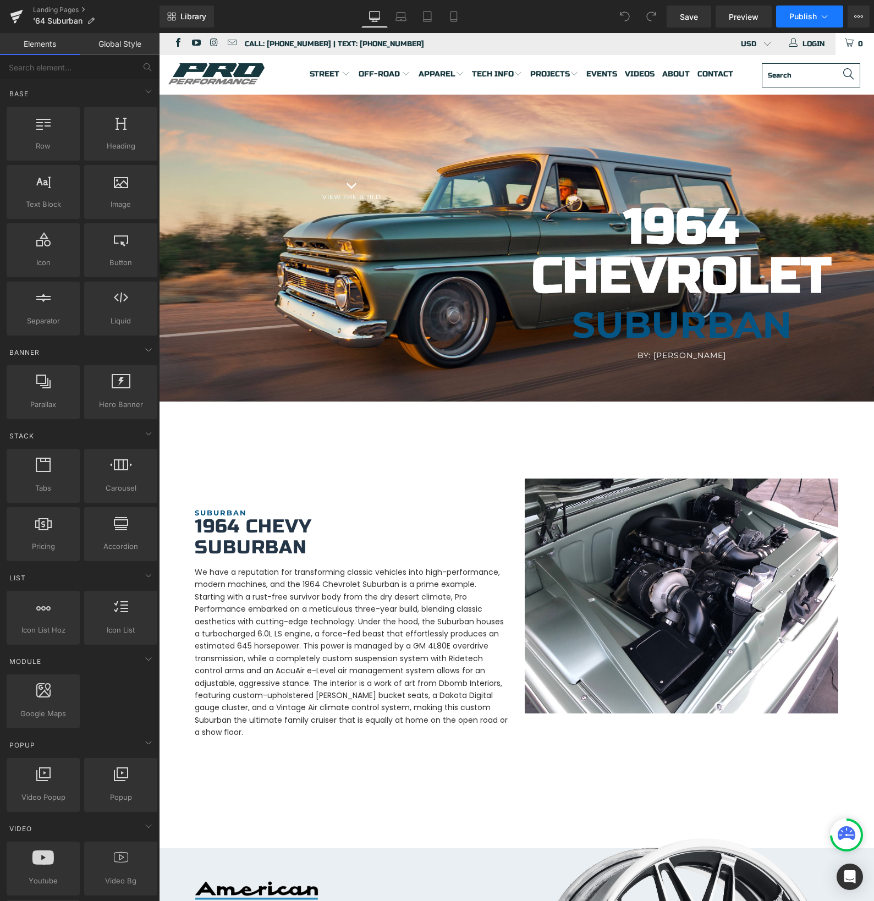
click at [809, 23] on button "Publish" at bounding box center [809, 17] width 67 height 22
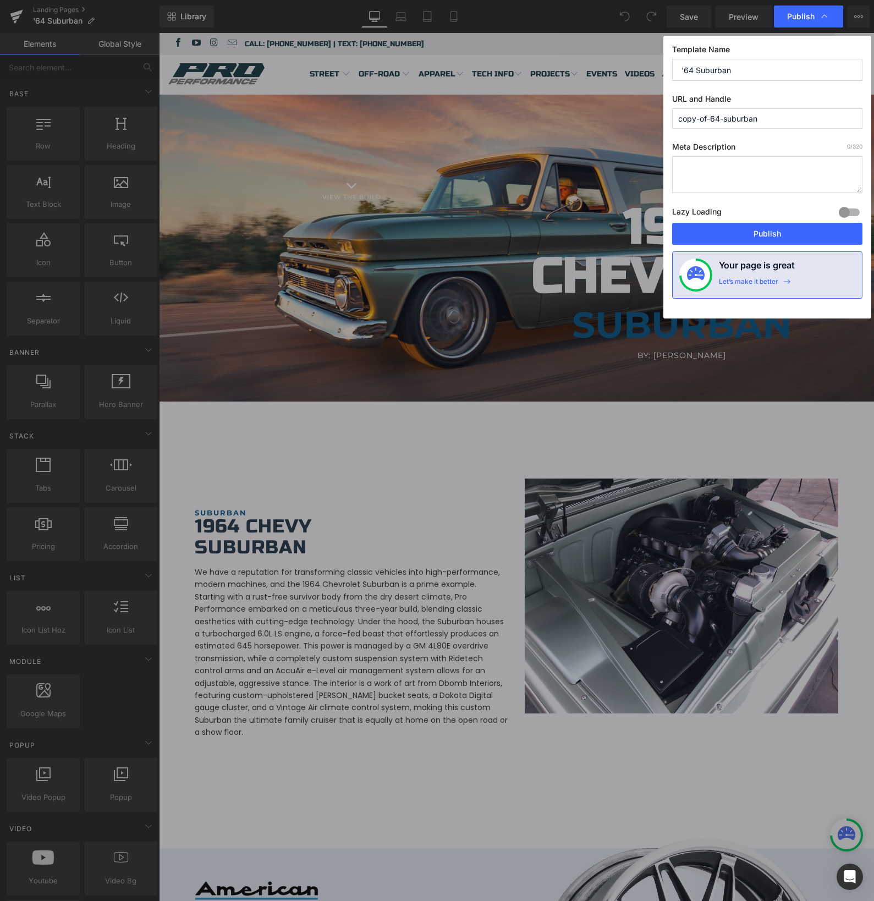
click at [809, 23] on div "Publish" at bounding box center [808, 17] width 69 height 22
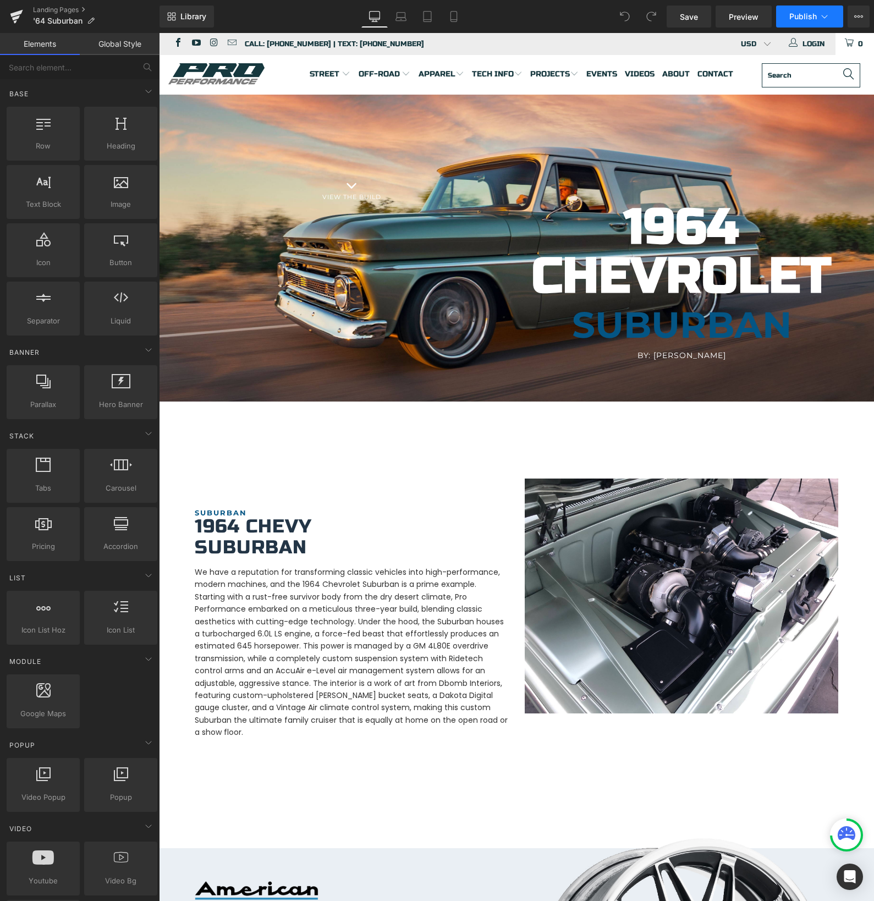
click at [803, 12] on span "Publish" at bounding box center [803, 16] width 28 height 9
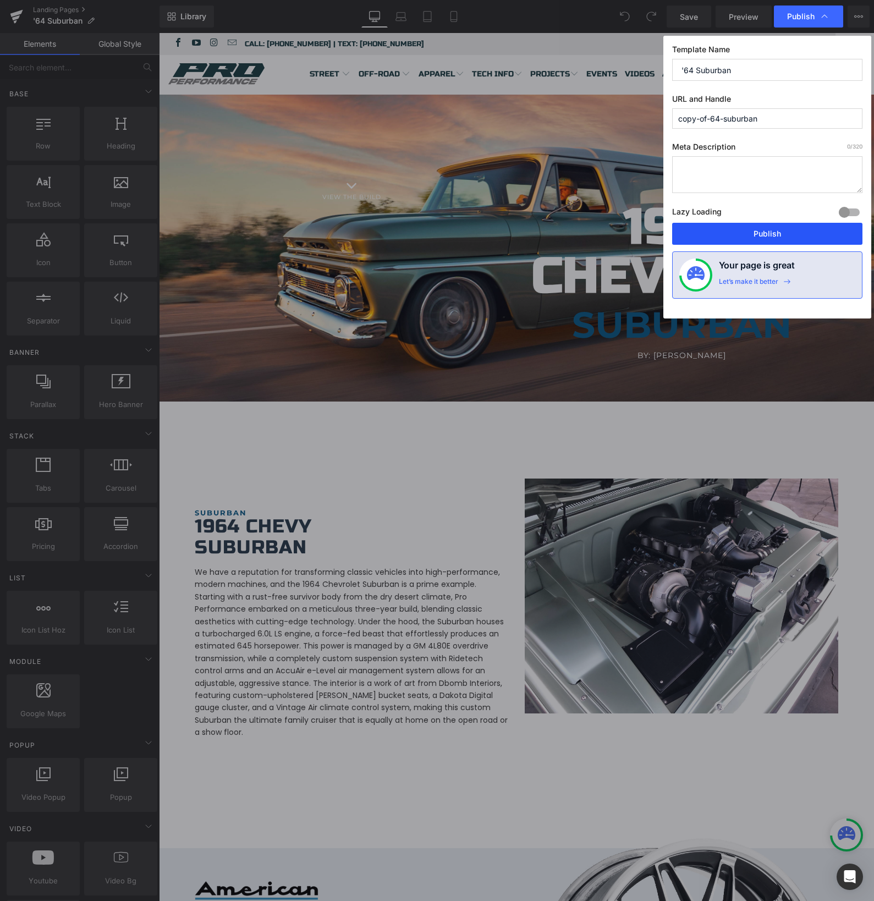
click at [749, 231] on button "Publish" at bounding box center [767, 234] width 190 height 22
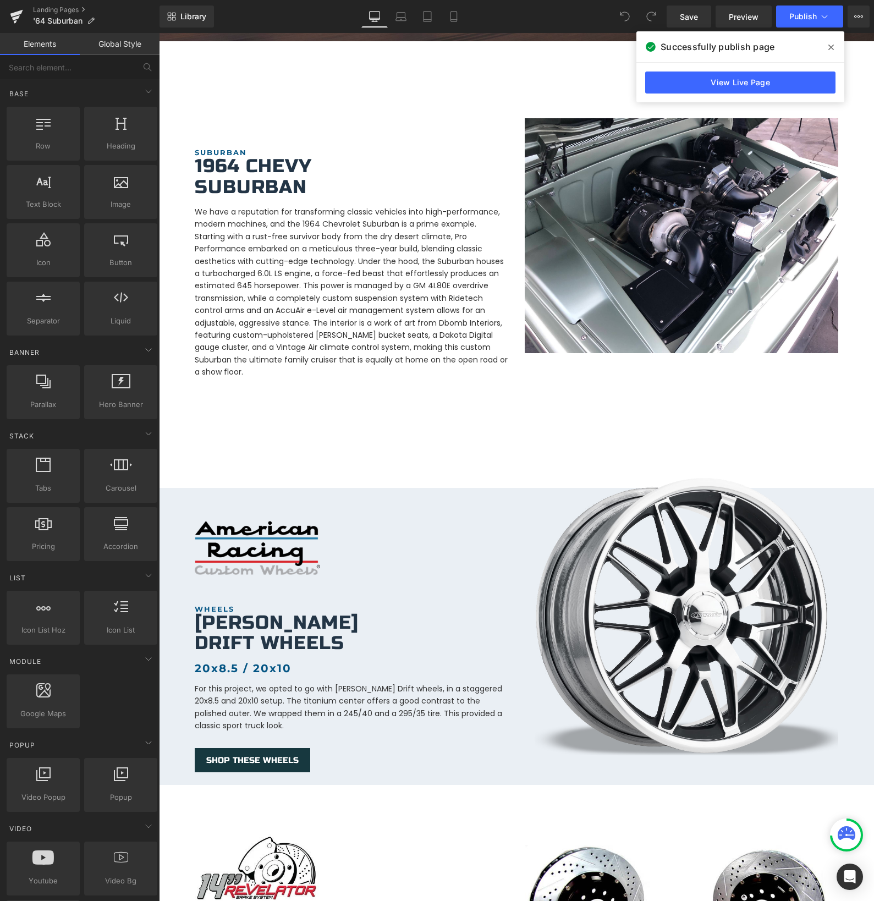
scroll to position [683, 0]
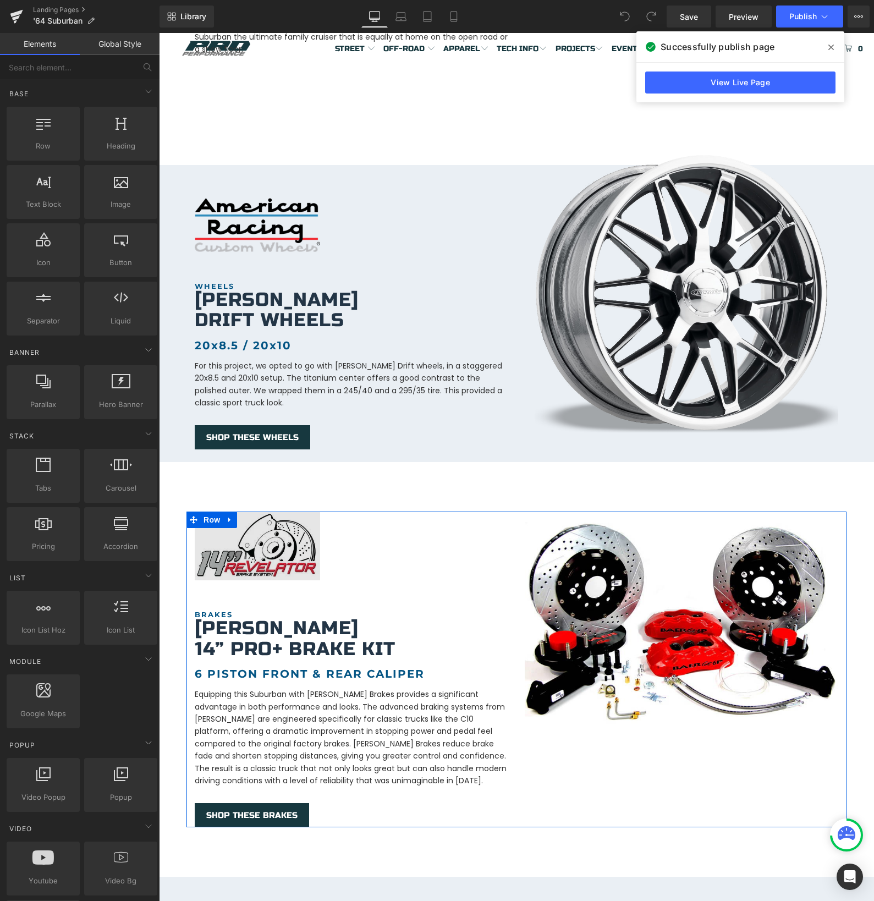
click at [231, 564] on img at bounding box center [257, 546] width 125 height 69
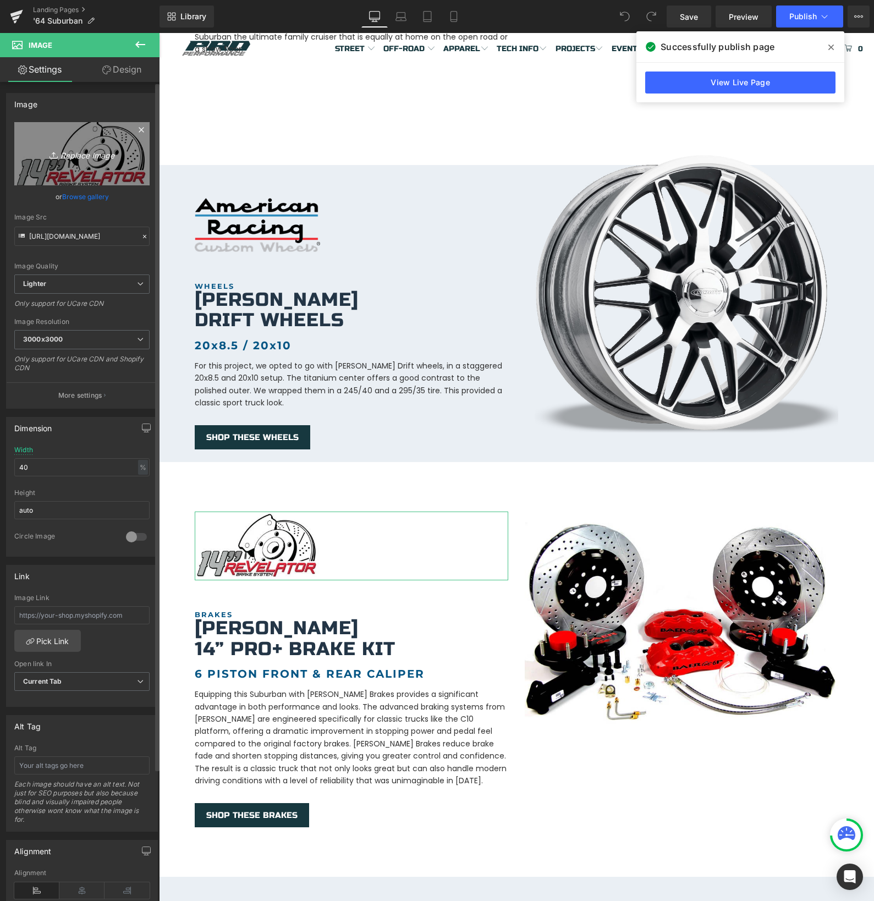
click at [80, 153] on icon "Replace Image" at bounding box center [82, 154] width 88 height 14
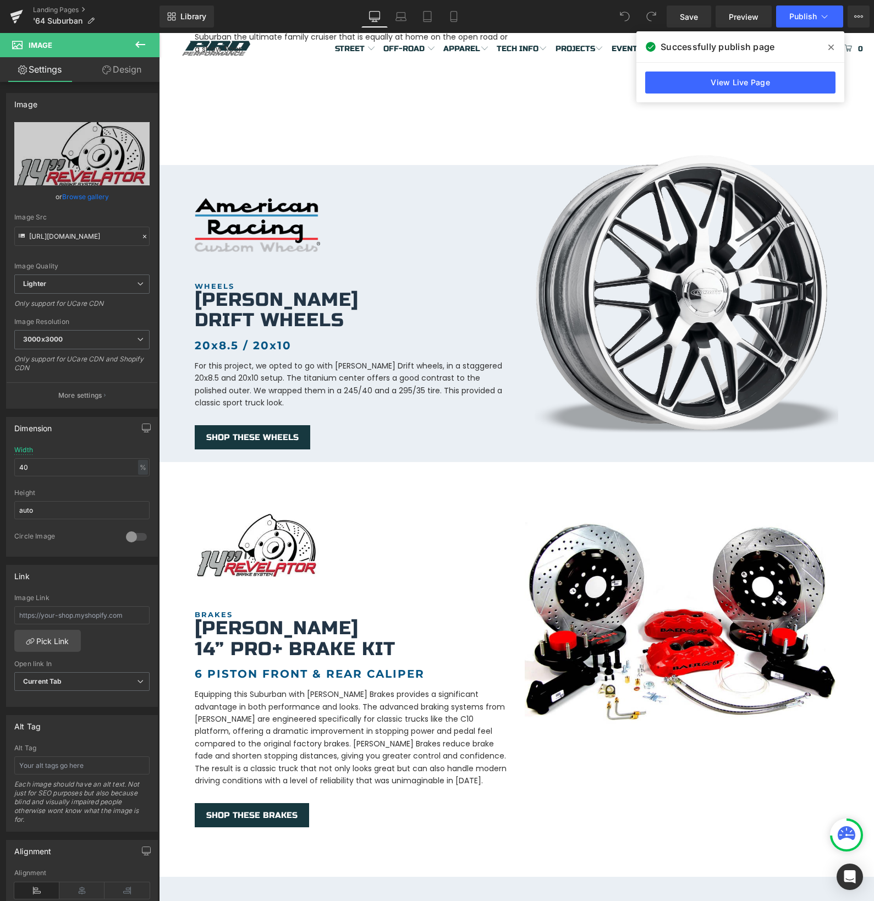
type input "C:\fakepath\baerlo.jpg"
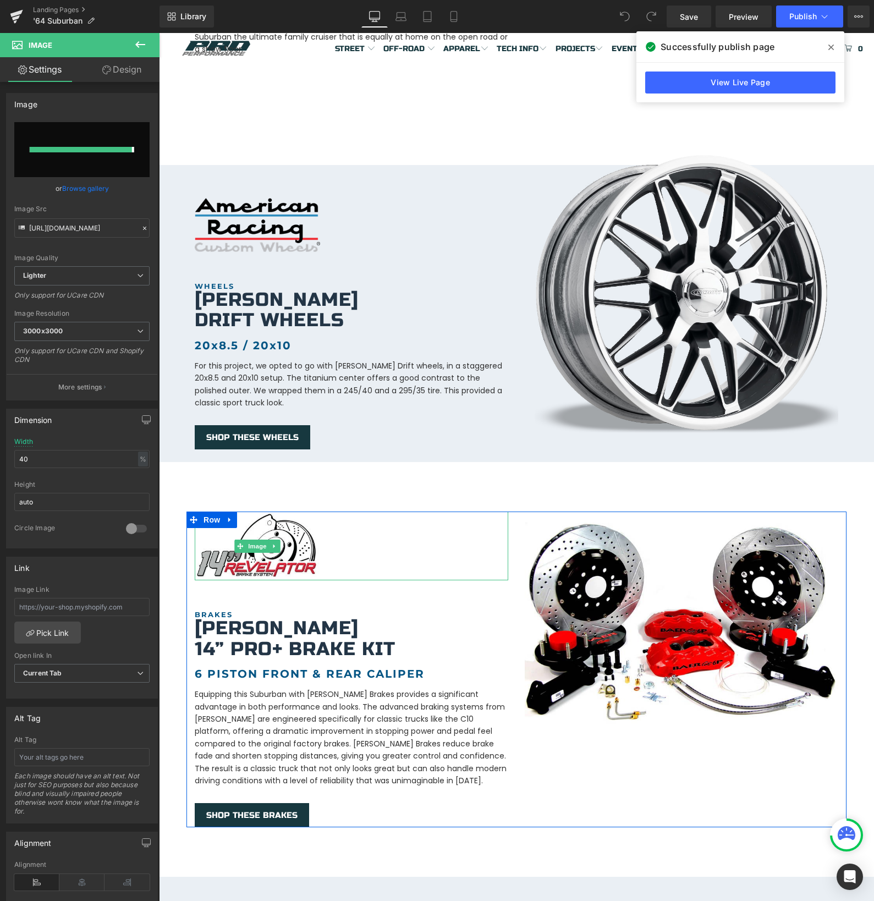
type input "[URL][DOMAIN_NAME]"
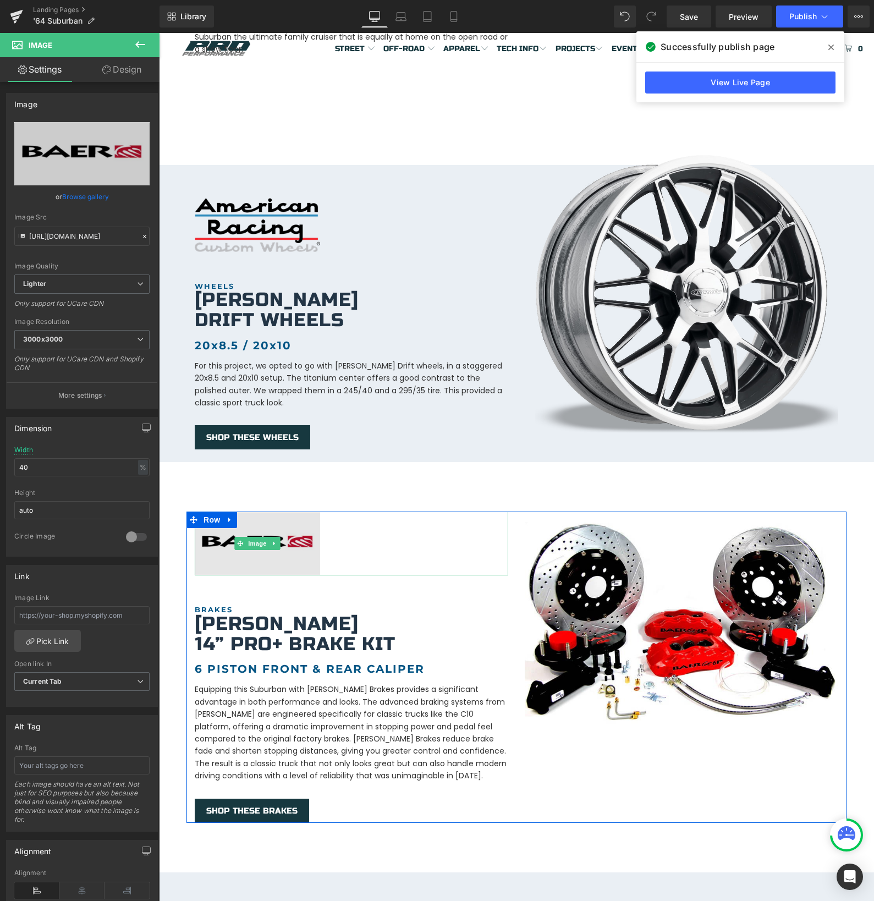
click at [309, 534] on img at bounding box center [257, 544] width 125 height 64
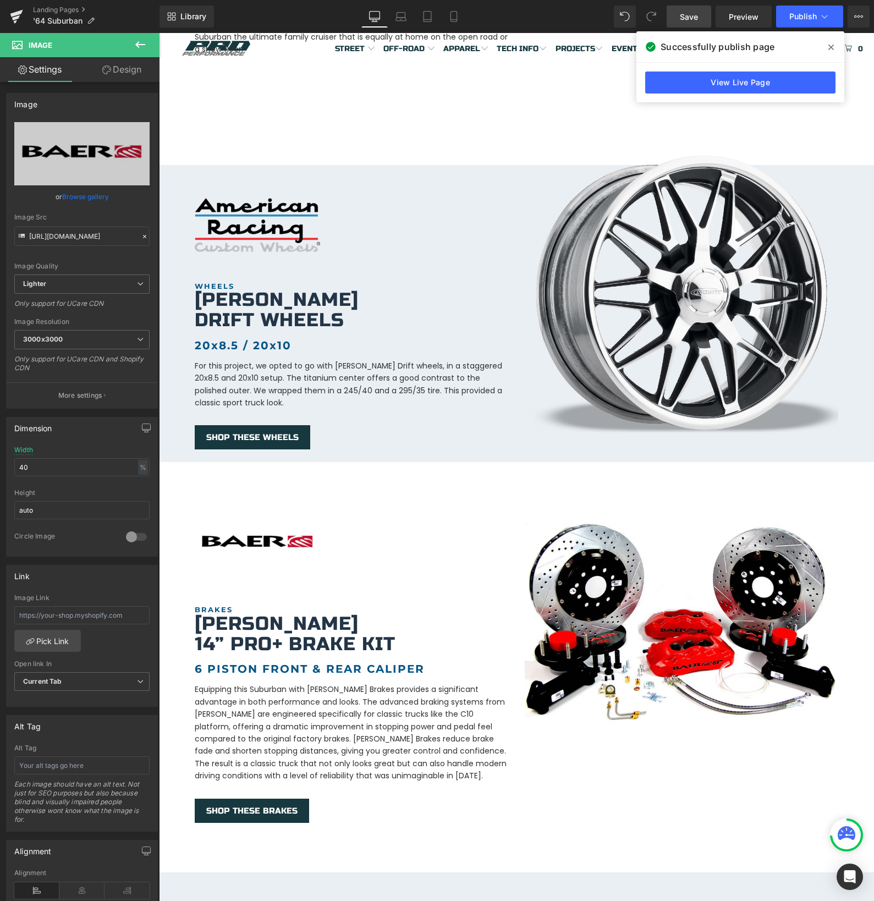
click at [695, 17] on span "Save" at bounding box center [689, 17] width 18 height 12
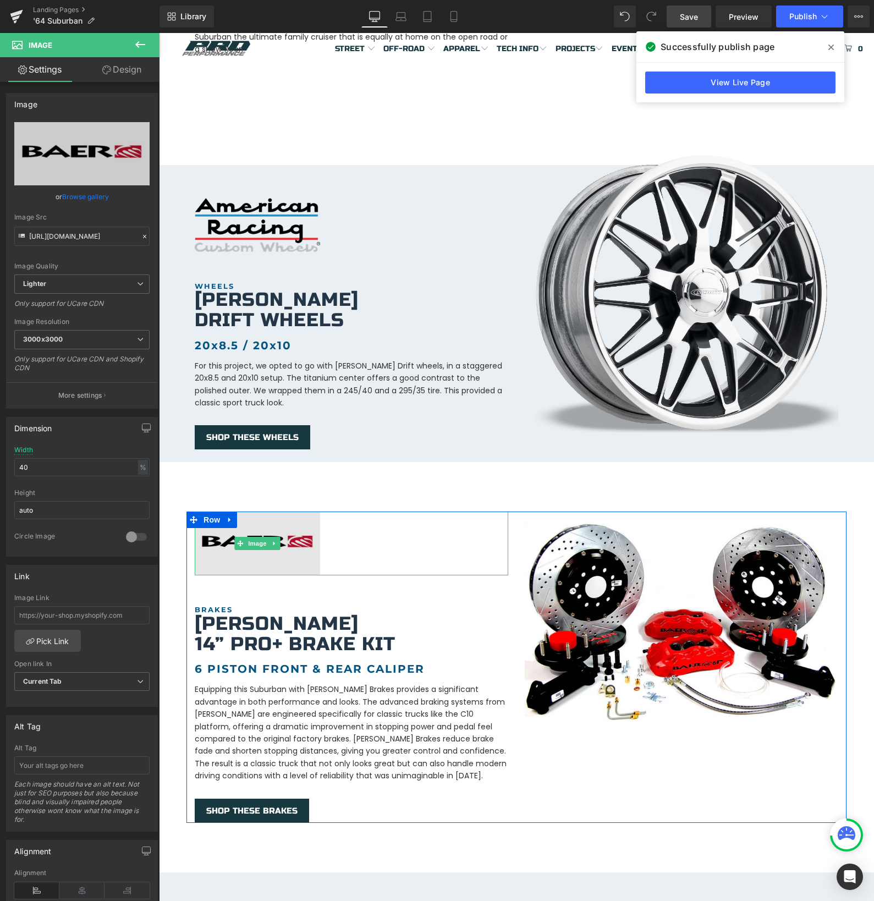
click at [219, 540] on img at bounding box center [257, 544] width 125 height 64
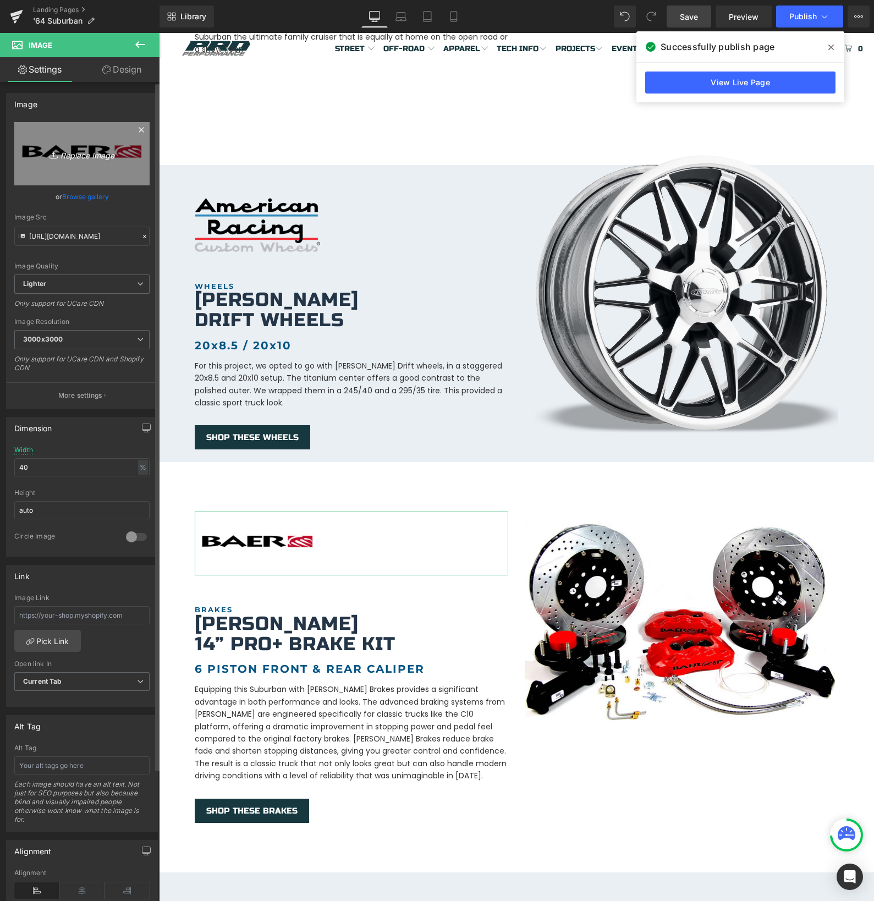
click at [68, 157] on icon "Replace Image" at bounding box center [82, 154] width 88 height 14
type input "C:\fakepath\4600_geodir_Logo_1901398-edited.jpg"
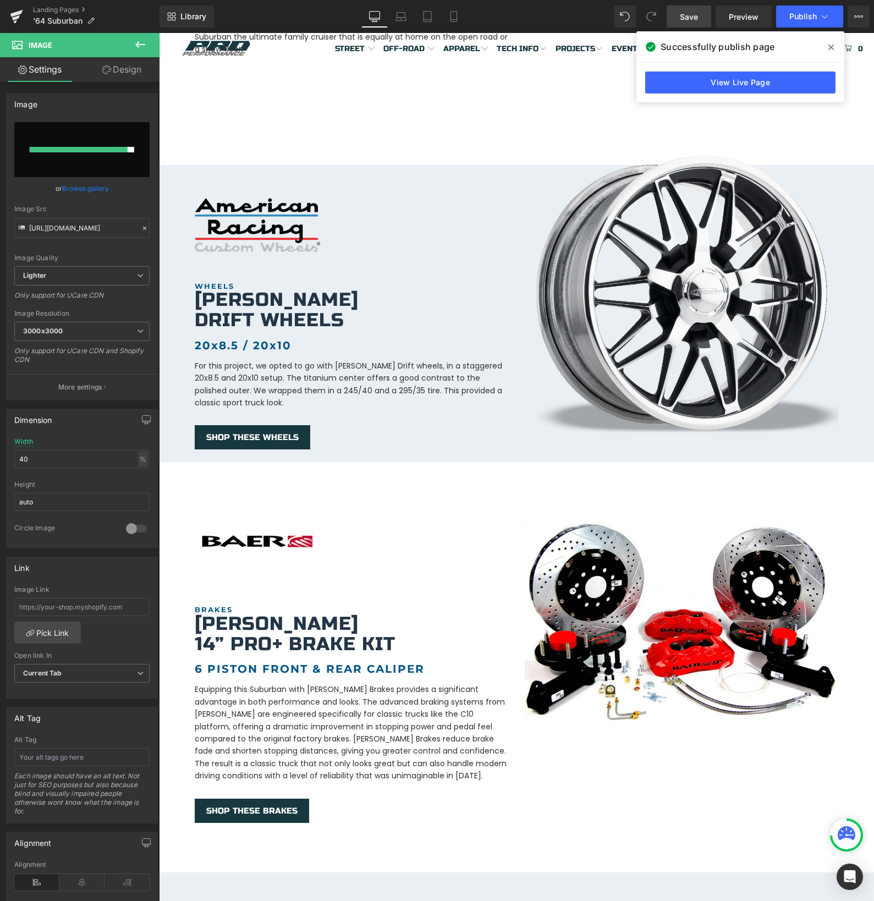
type input "[URL][DOMAIN_NAME]"
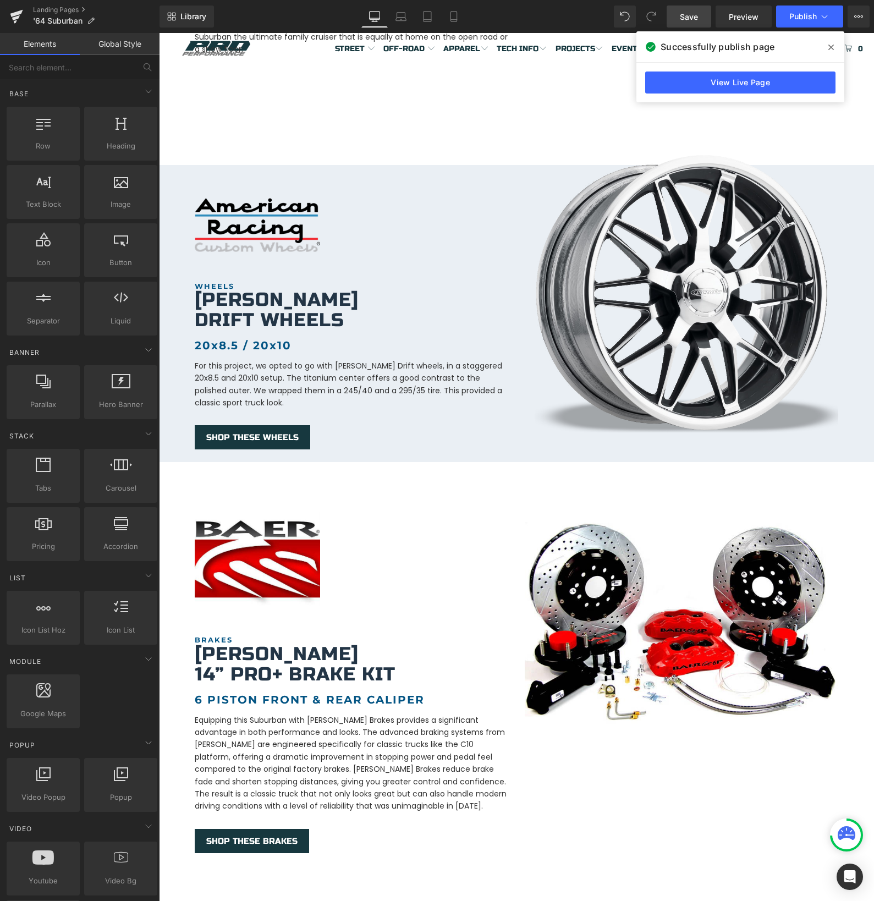
click at [366, 467] on div "Icon VIEW THE BUILD Heading 1964 Chevrolet Heading [GEOGRAPHIC_DATA] Heading By…" at bounding box center [516, 668] width 715 height 2515
click at [679, 21] on link "Save" at bounding box center [689, 17] width 45 height 22
click at [800, 17] on span "Publish" at bounding box center [803, 16] width 28 height 9
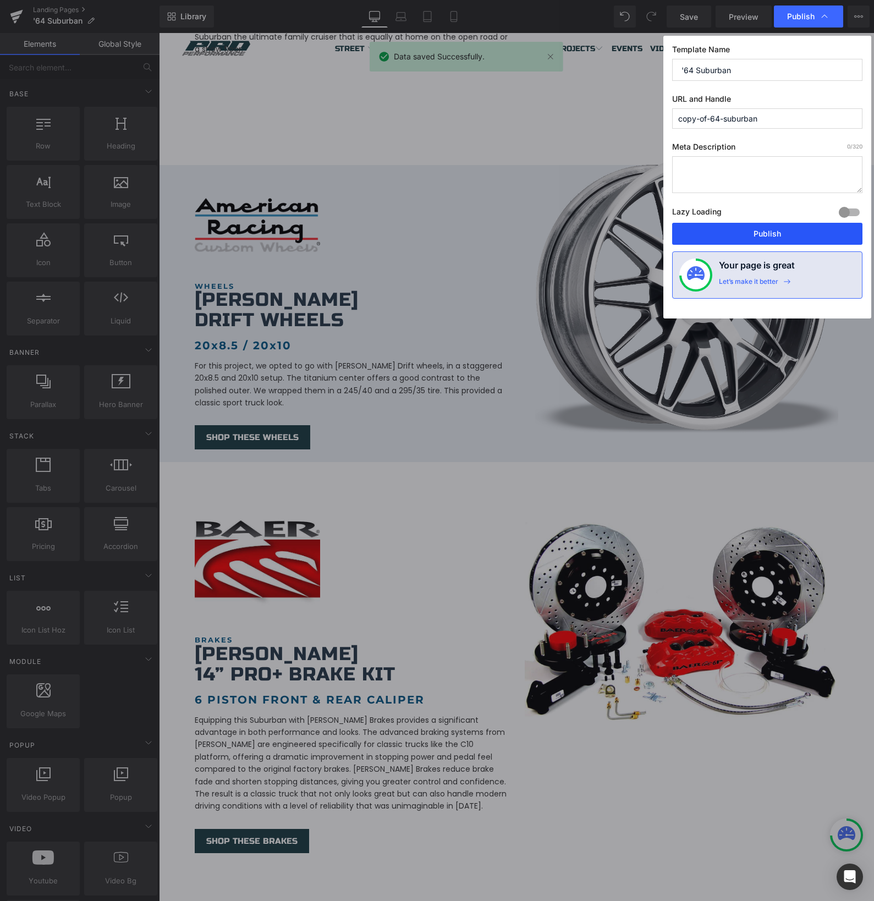
click at [759, 230] on button "Publish" at bounding box center [767, 234] width 190 height 22
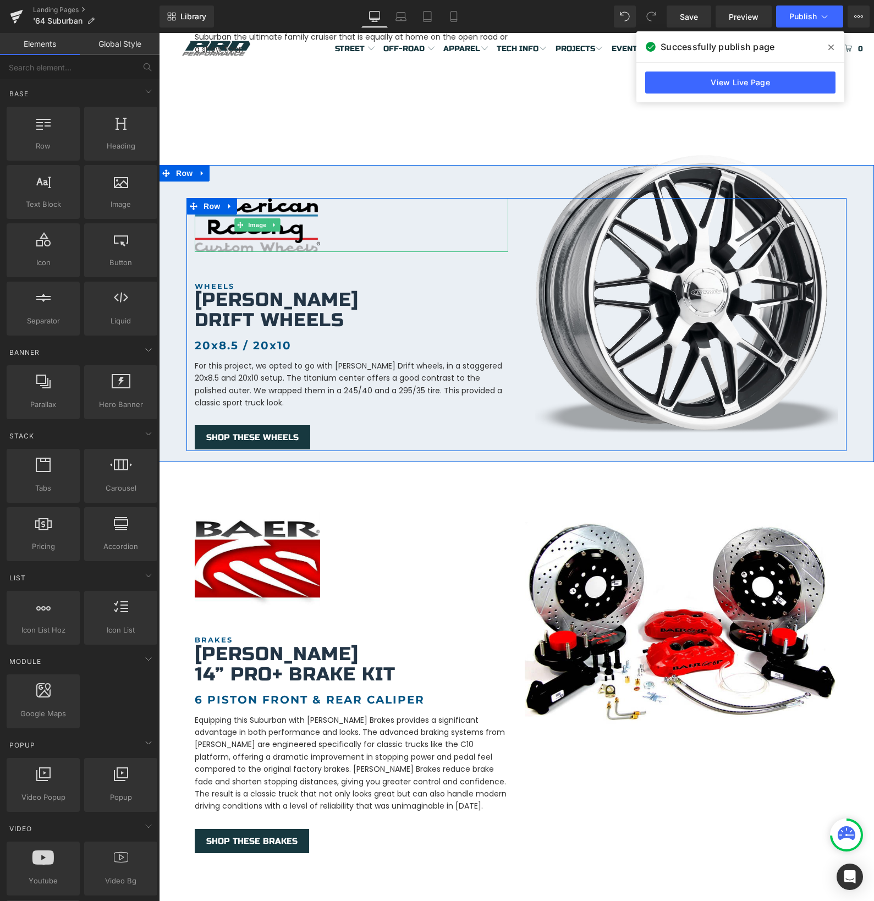
click at [237, 234] on img at bounding box center [257, 224] width 125 height 53
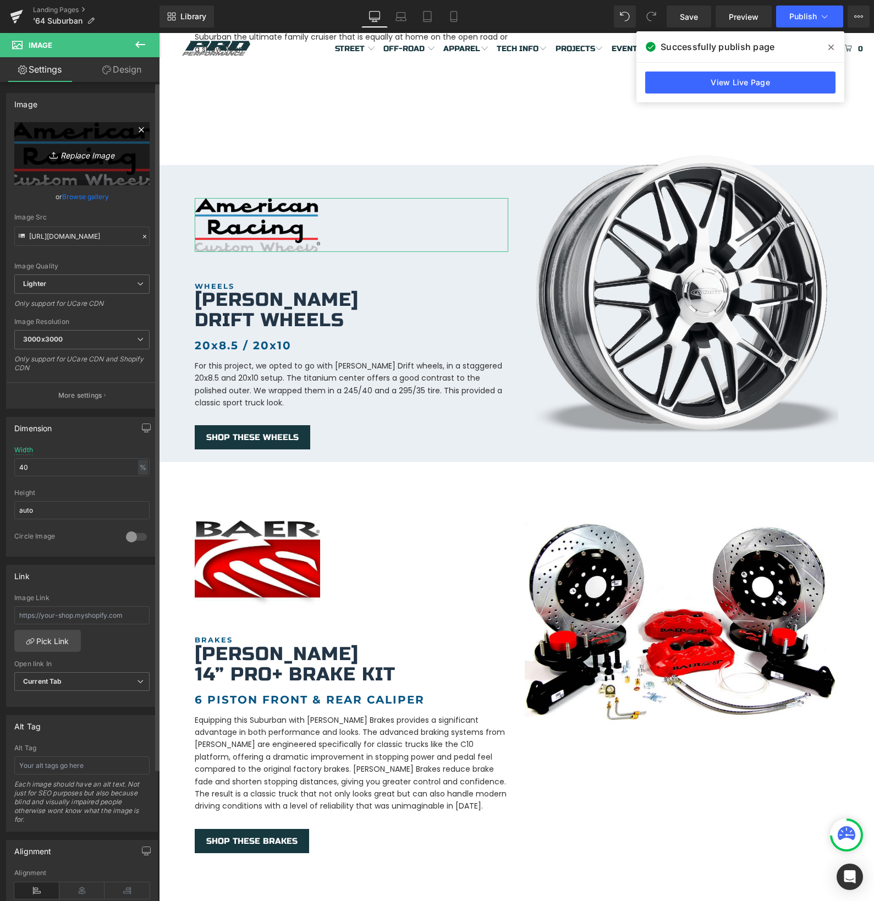
click at [68, 152] on icon "Replace Image" at bounding box center [82, 154] width 88 height 14
type input "C:\fakepath\[PERSON_NAME]-Wheels copy.png"
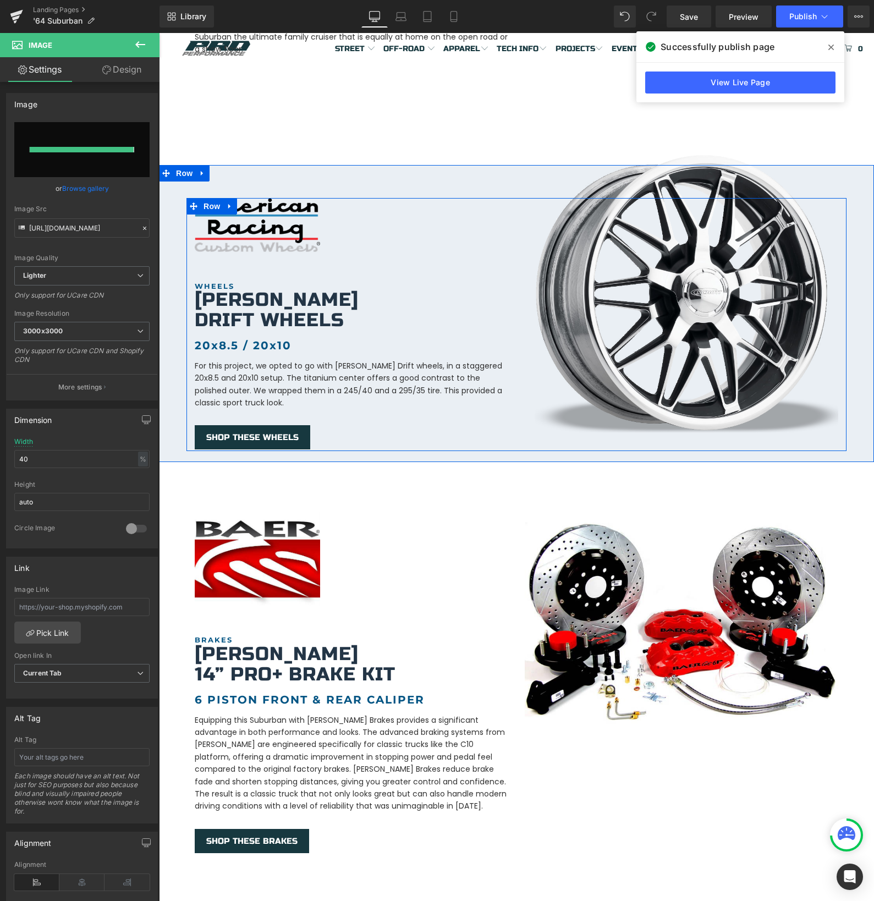
type input "[URL][DOMAIN_NAME][PERSON_NAME]"
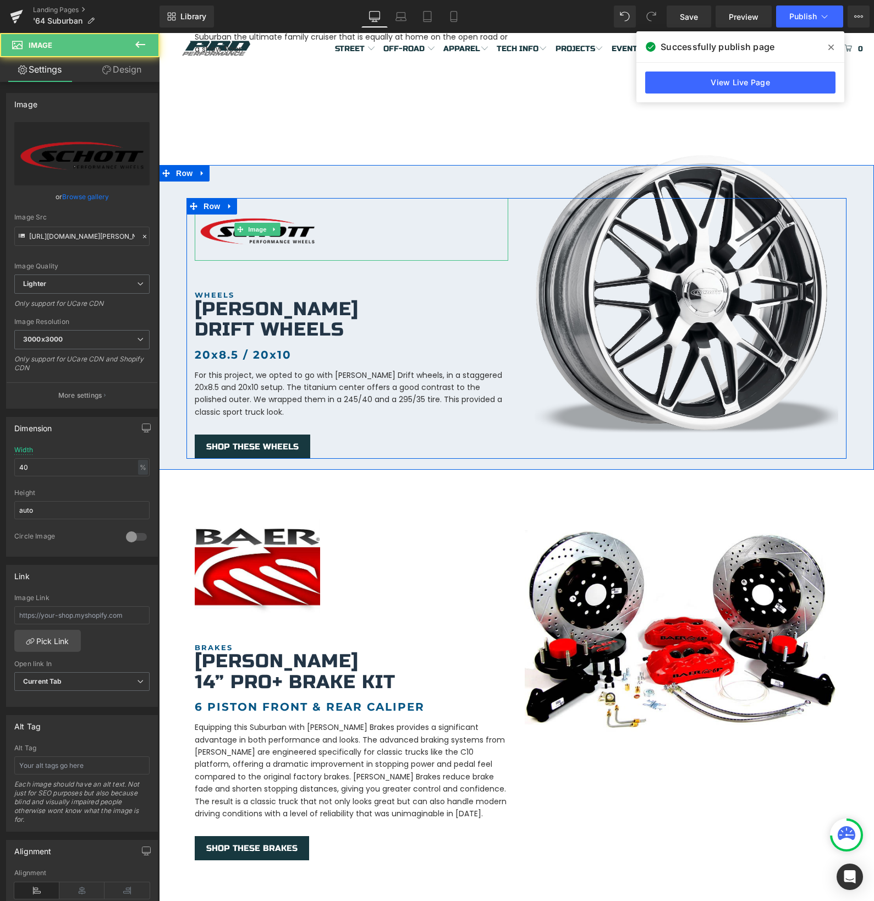
click at [270, 234] on img at bounding box center [257, 229] width 125 height 63
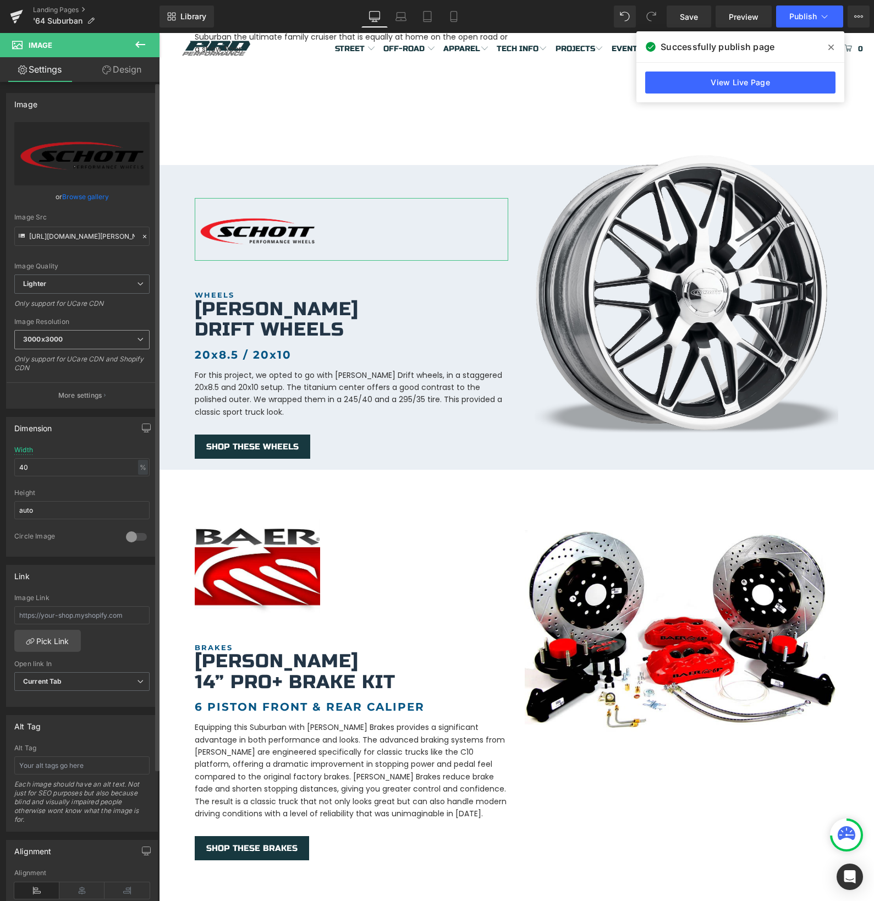
click at [44, 336] on b "3000x3000" at bounding box center [43, 339] width 40 height 8
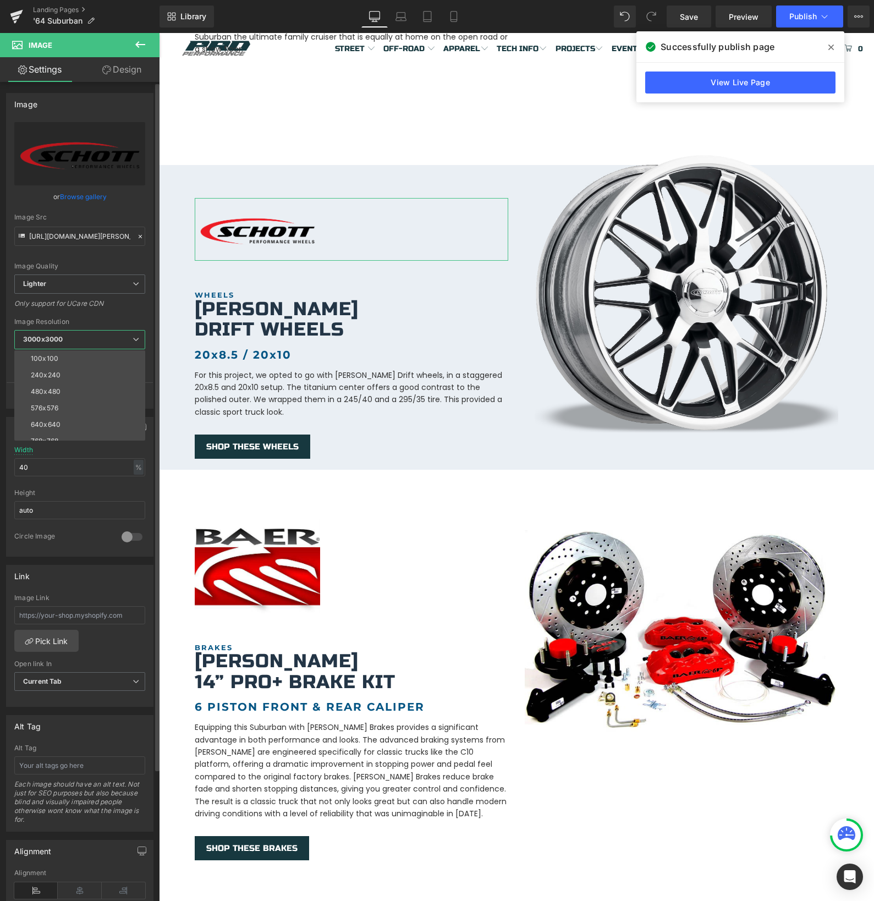
click at [84, 479] on div "Width 40 % % px" at bounding box center [79, 467] width 131 height 43
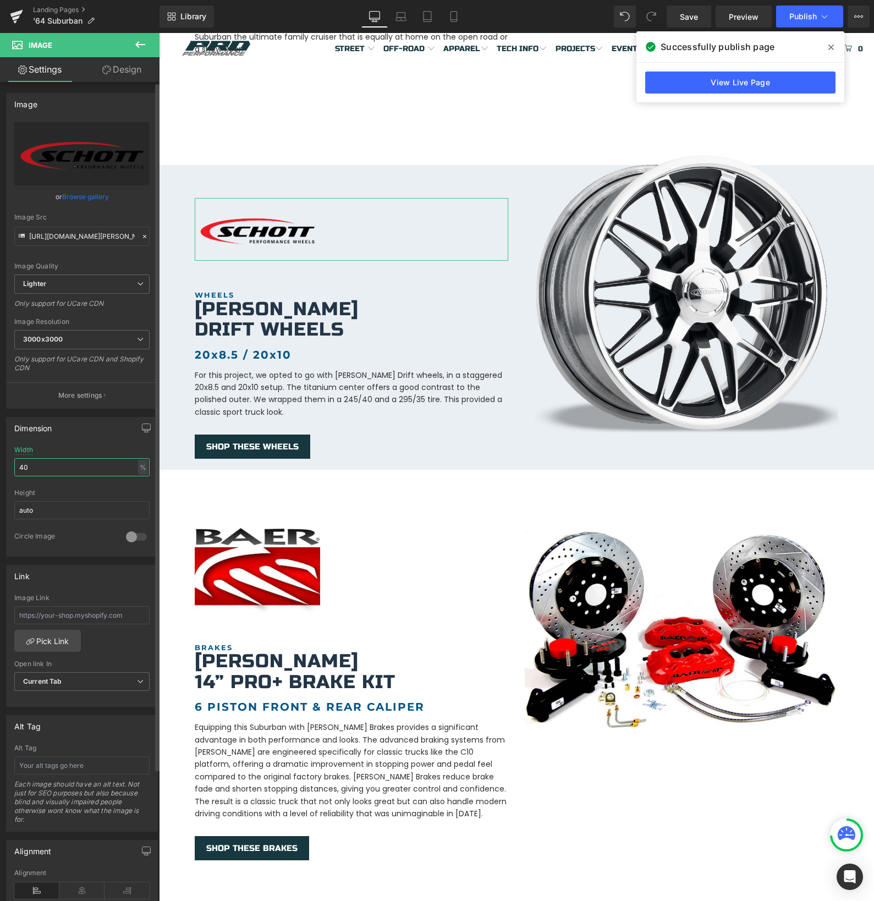
click at [63, 468] on input "40" at bounding box center [81, 467] width 135 height 18
type input "60"
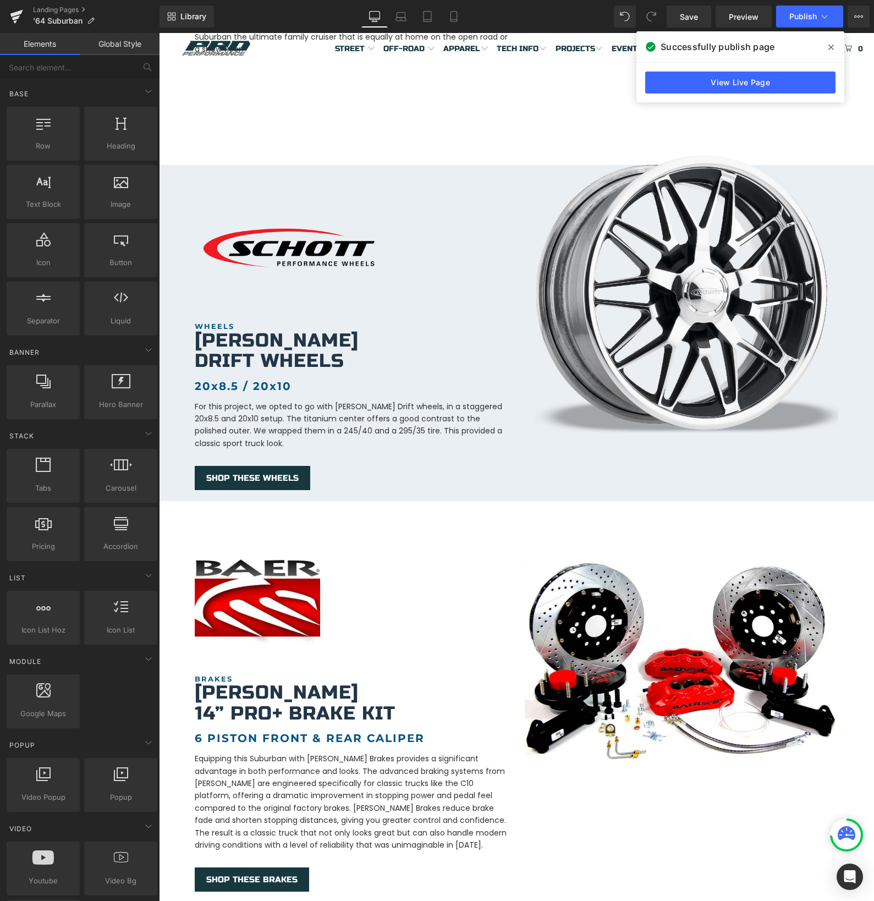
click at [435, 528] on div "Icon VIEW THE BUILD Heading 1964 Chevrolet Heading [GEOGRAPHIC_DATA] Heading By…" at bounding box center [516, 688] width 715 height 2555
click at [692, 24] on link "Save" at bounding box center [689, 17] width 45 height 22
click at [799, 14] on span "Publish" at bounding box center [803, 16] width 28 height 9
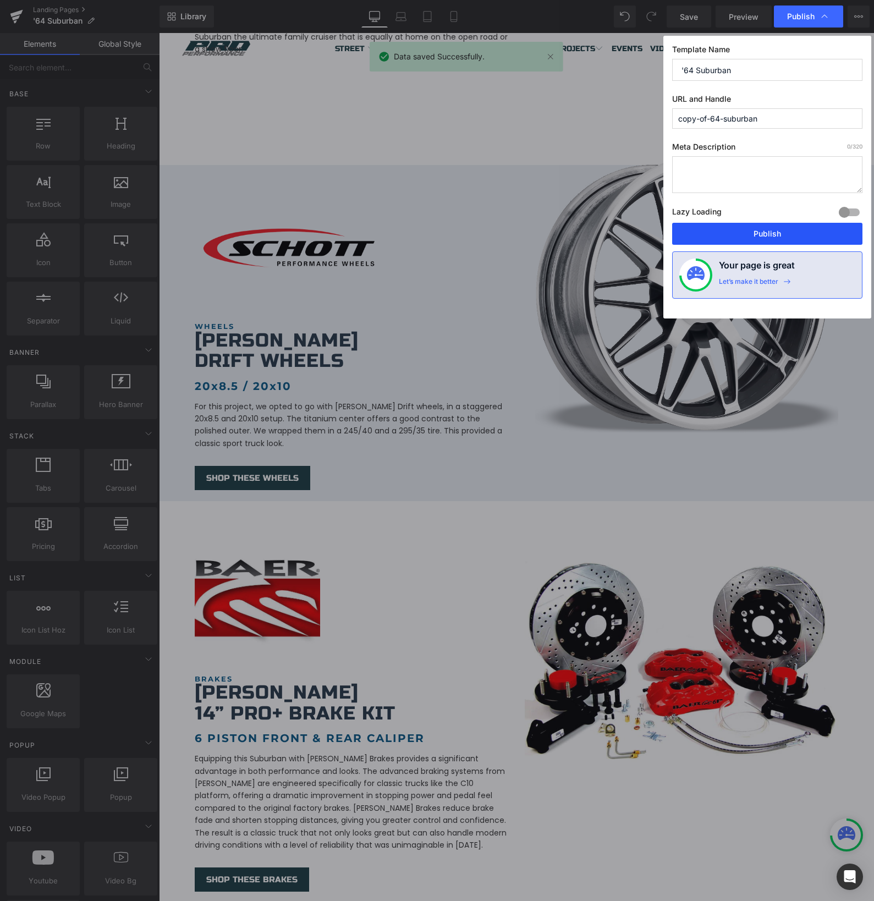
click at [717, 225] on button "Publish" at bounding box center [767, 234] width 190 height 22
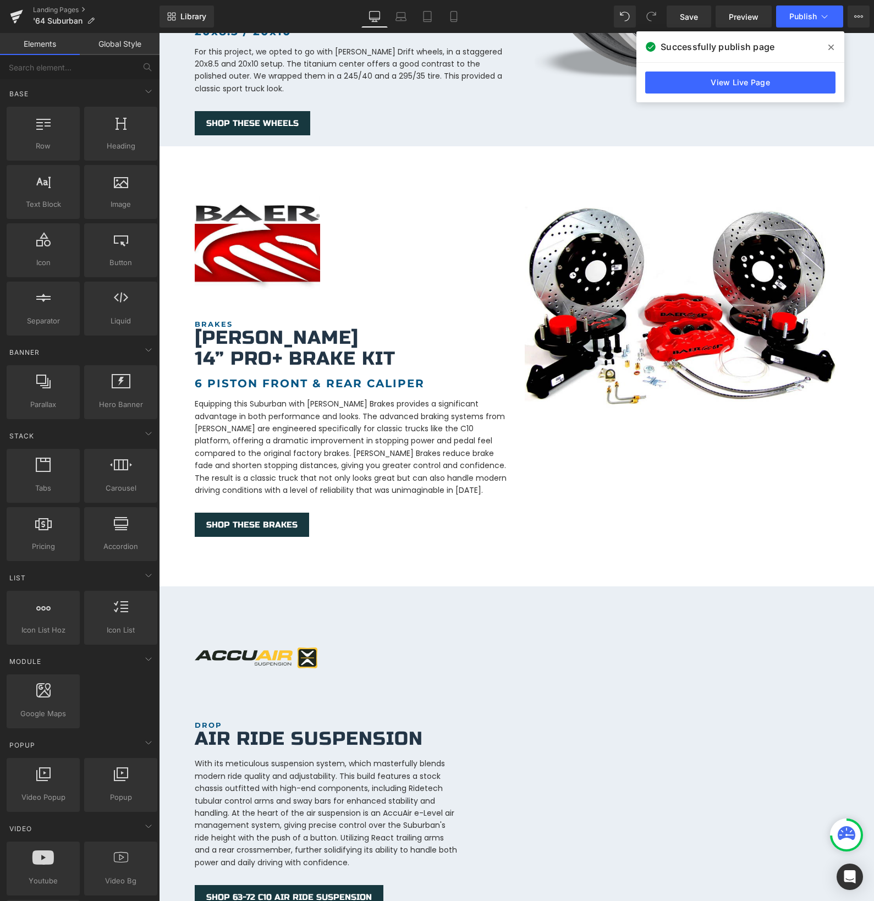
scroll to position [1123, 0]
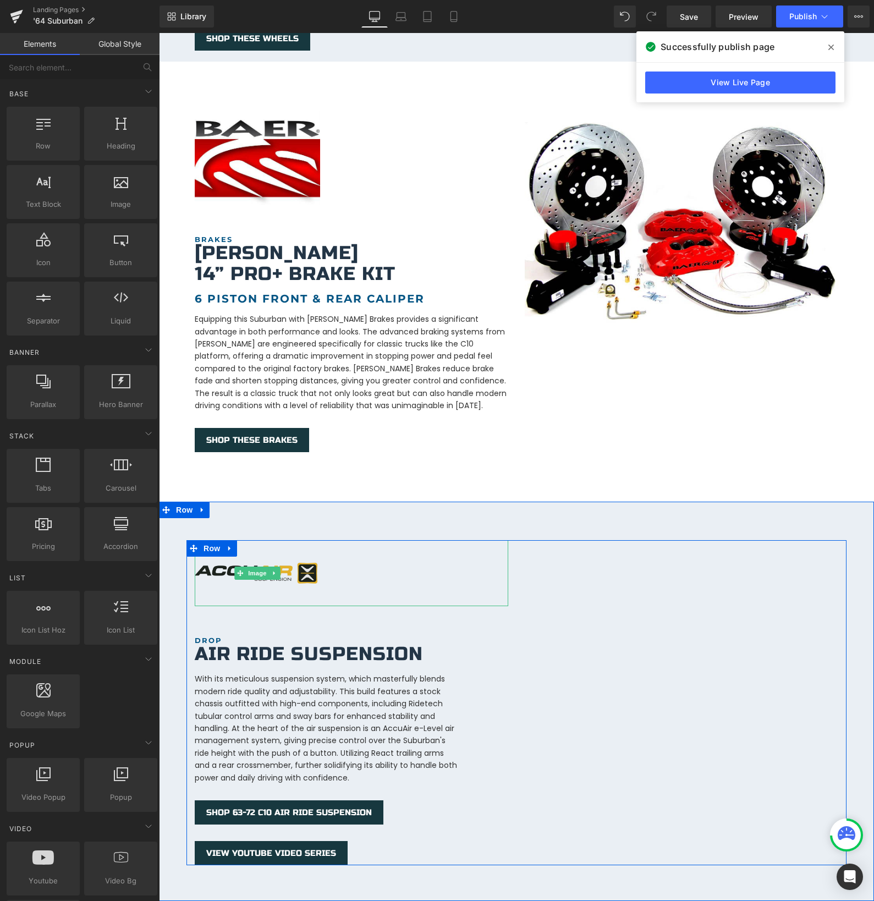
click at [233, 568] on img at bounding box center [257, 572] width 125 height 65
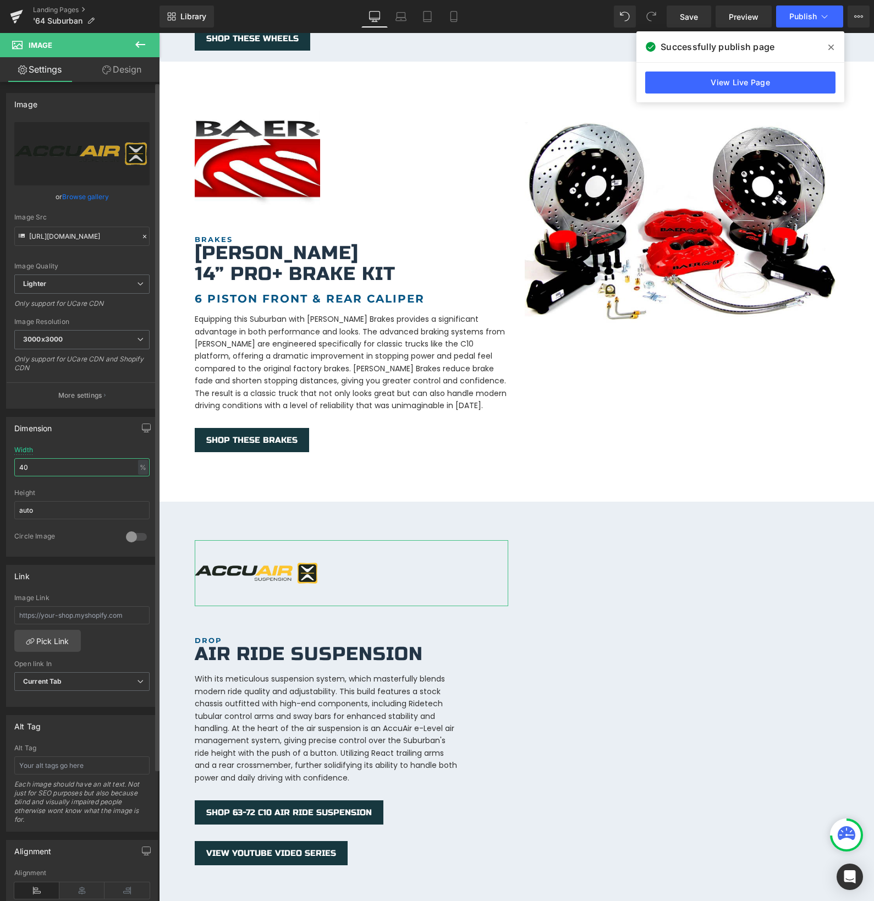
click at [43, 471] on input "40" at bounding box center [81, 467] width 135 height 18
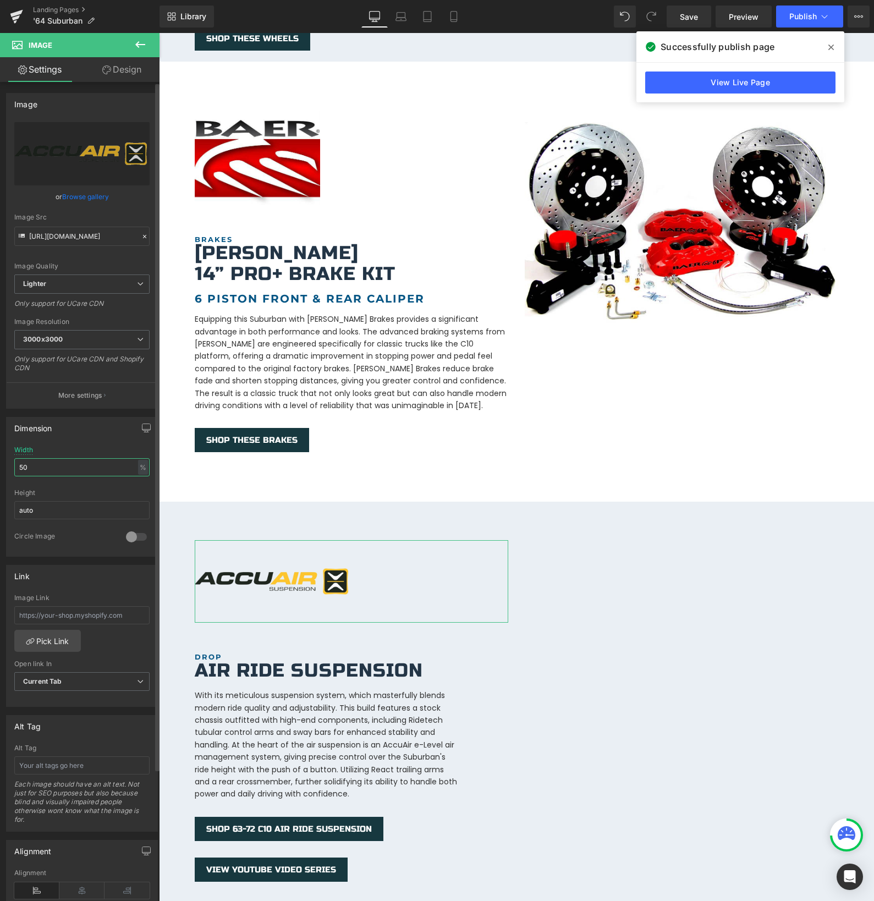
drag, startPoint x: 51, startPoint y: 468, endPoint x: 2, endPoint y: 462, distance: 49.4
click at [2, 462] on div "Dimension 50% Width 50 % % px auto Height auto 0 Circle Image" at bounding box center [82, 483] width 164 height 148
type input "60"
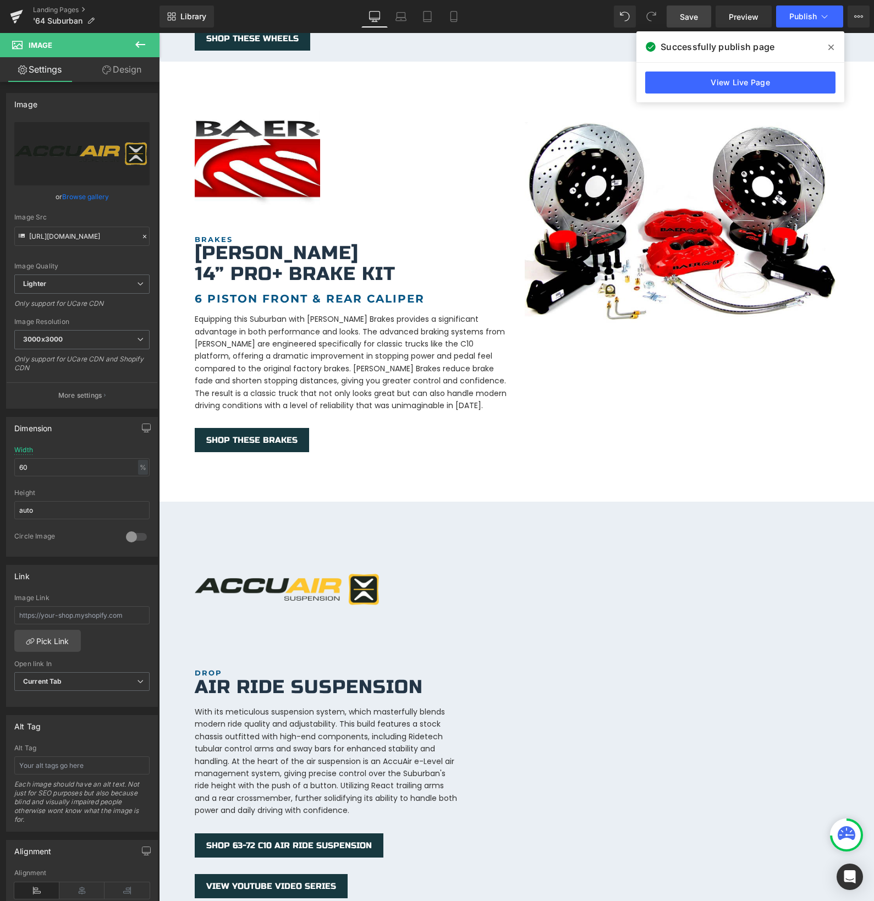
click at [687, 24] on link "Save" at bounding box center [689, 17] width 45 height 22
click at [799, 19] on span "Publish" at bounding box center [803, 16] width 28 height 9
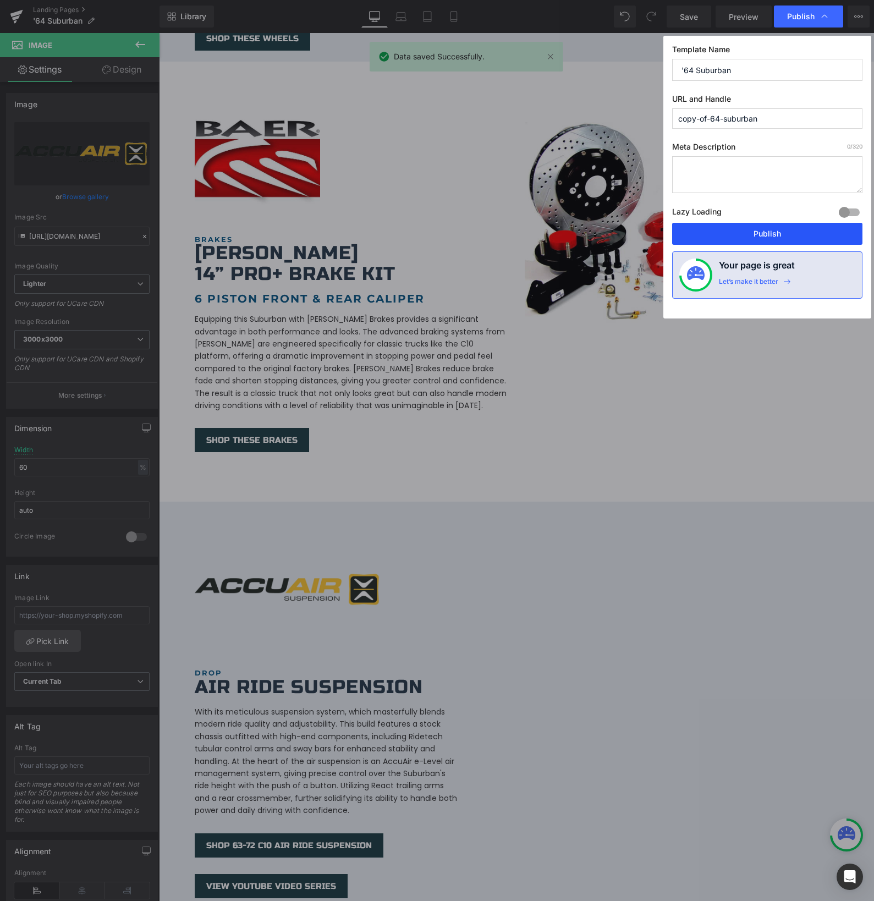
click at [708, 228] on button "Publish" at bounding box center [767, 234] width 190 height 22
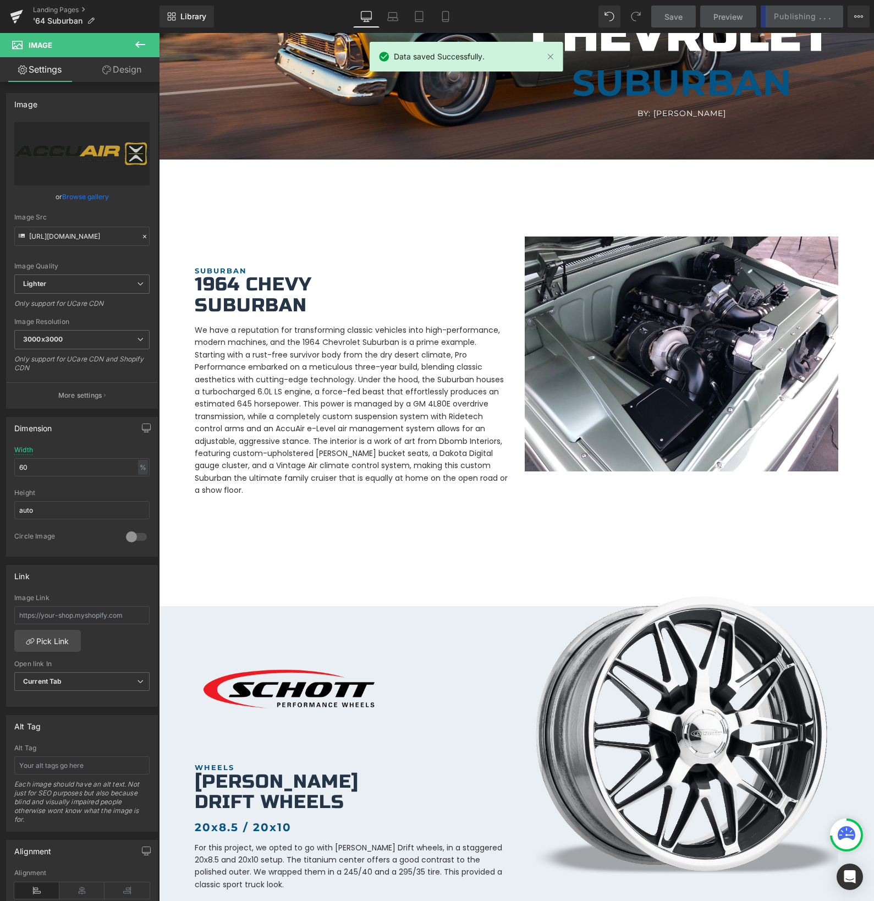
scroll to position [0, 0]
